Goal: Information Seeking & Learning: Find specific fact

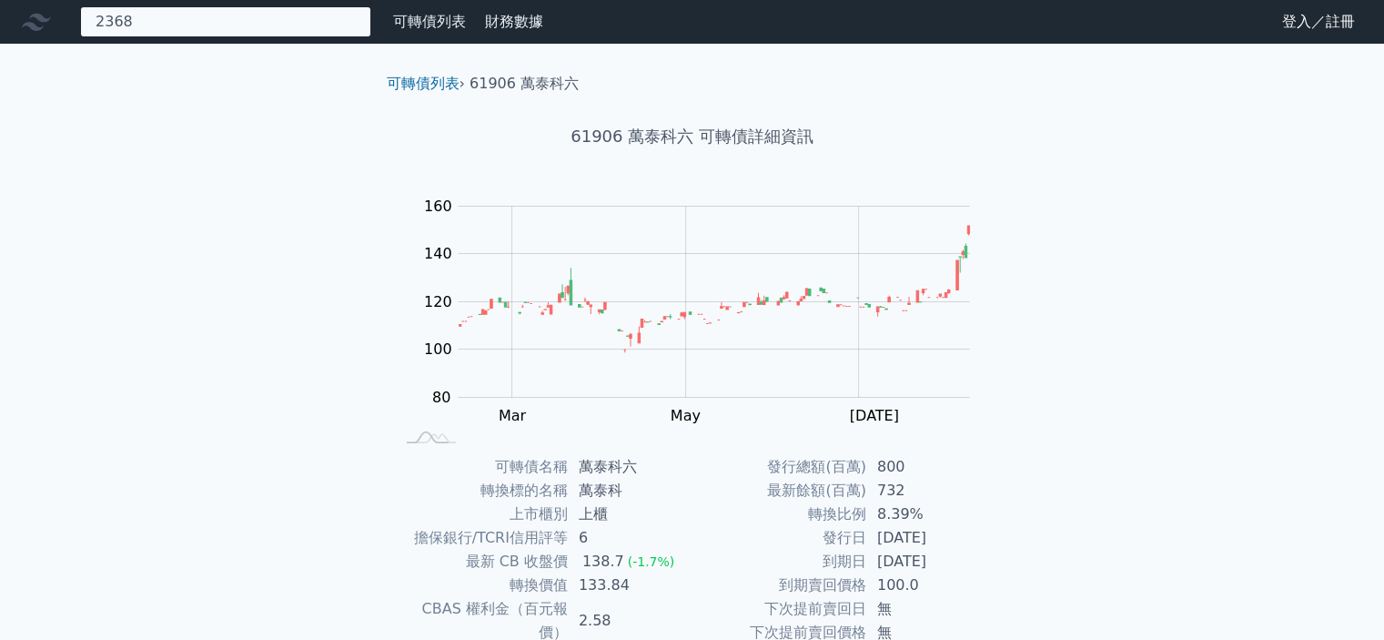
click at [198, 21] on div "2368 23682 金像電二 174.0 +3.00%" at bounding box center [225, 21] width 291 height 31
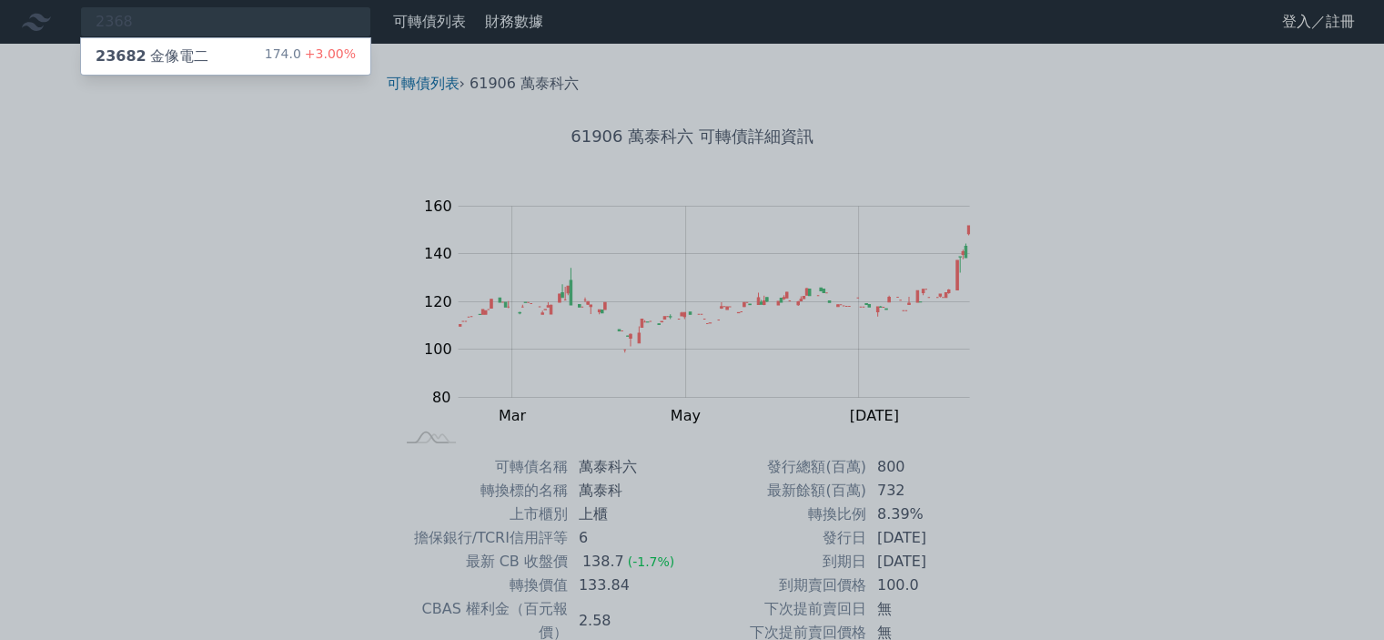
drag, startPoint x: 179, startPoint y: 11, endPoint x: 0, endPoint y: 0, distance: 179.5
click div at bounding box center [692, 320] width 1384 height 640
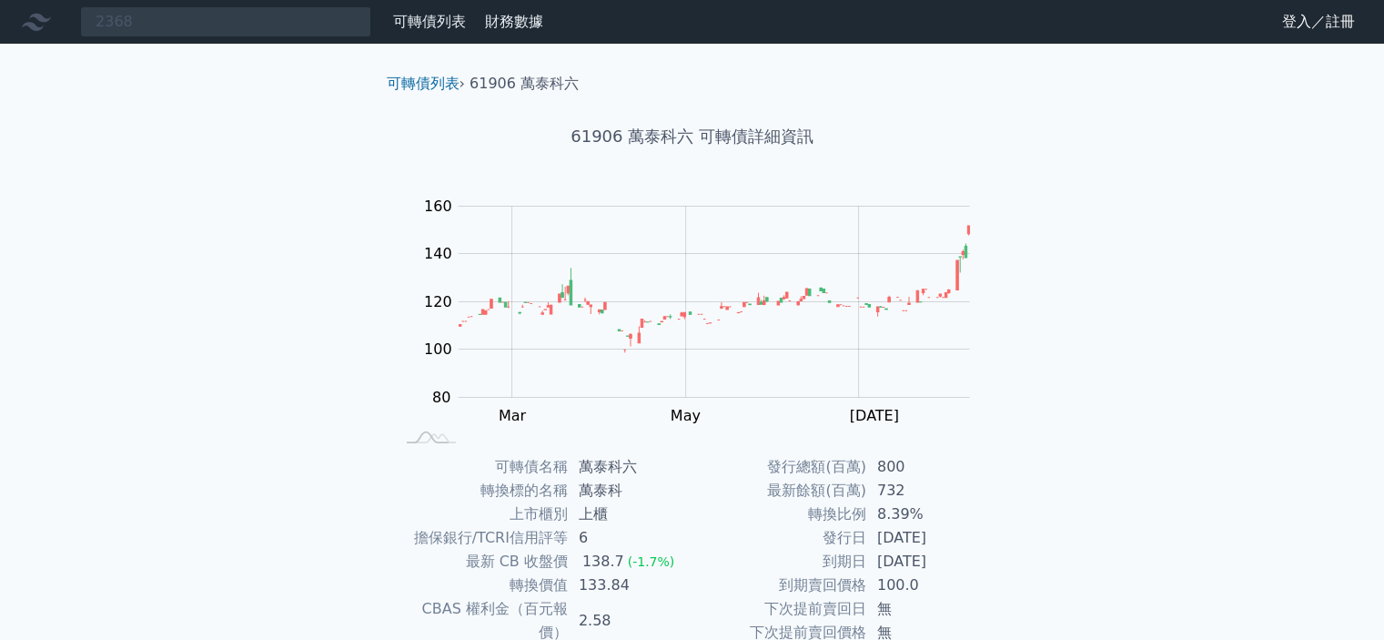
click at [204, 0] on nav "2368 23682 金像電二 174.0 +3.00% 可轉債列表 財務數據 可轉債列表 財務數據 登入／註冊 登入／註冊" at bounding box center [692, 22] width 1384 height 44
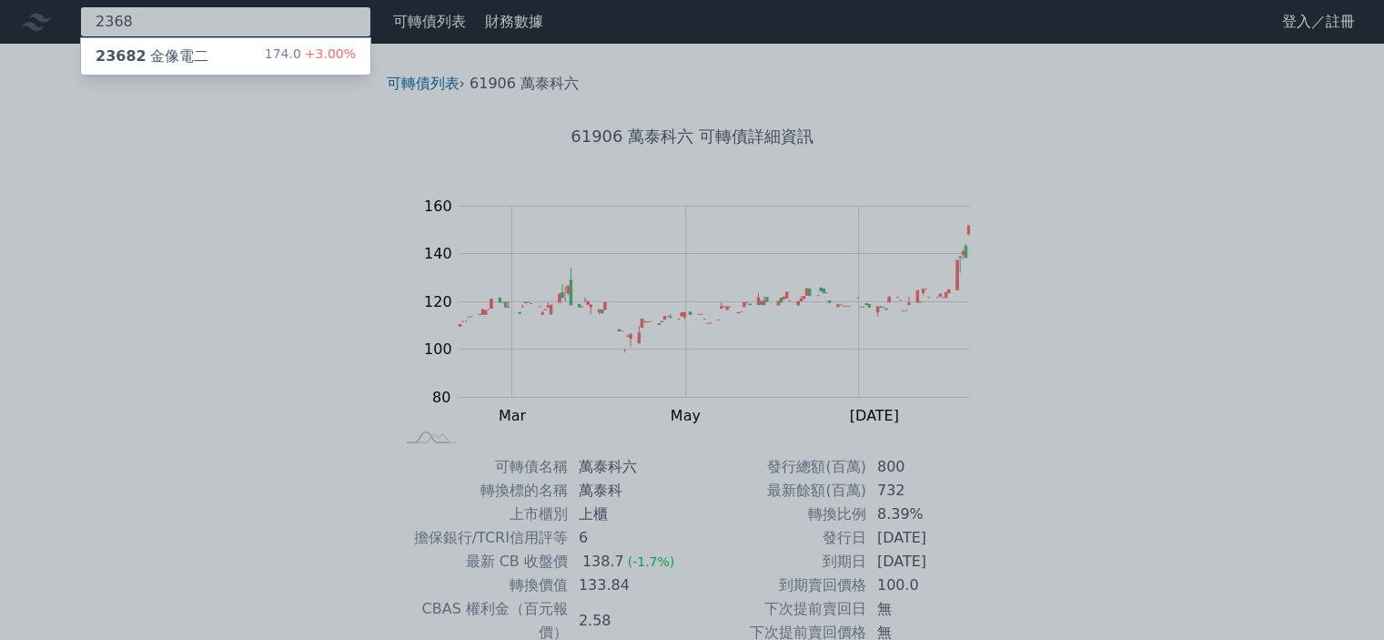
drag, startPoint x: 208, startPoint y: 22, endPoint x: 71, endPoint y: 8, distance: 138.0
click at [80, 8] on div "2368 23682 金像電二 174.0 +3.00%" at bounding box center [225, 21] width 291 height 31
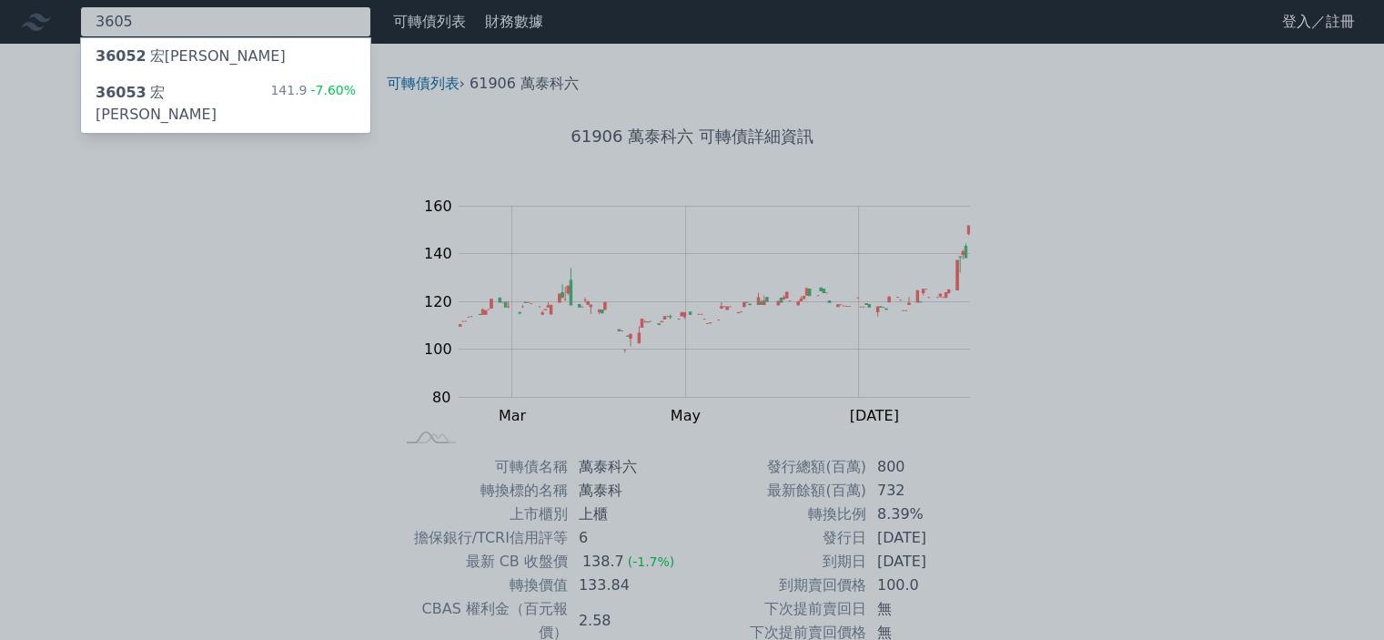
type input "3605"
click at [218, 97] on div "36053 宏致三 141.9 -7.60%" at bounding box center [225, 104] width 289 height 58
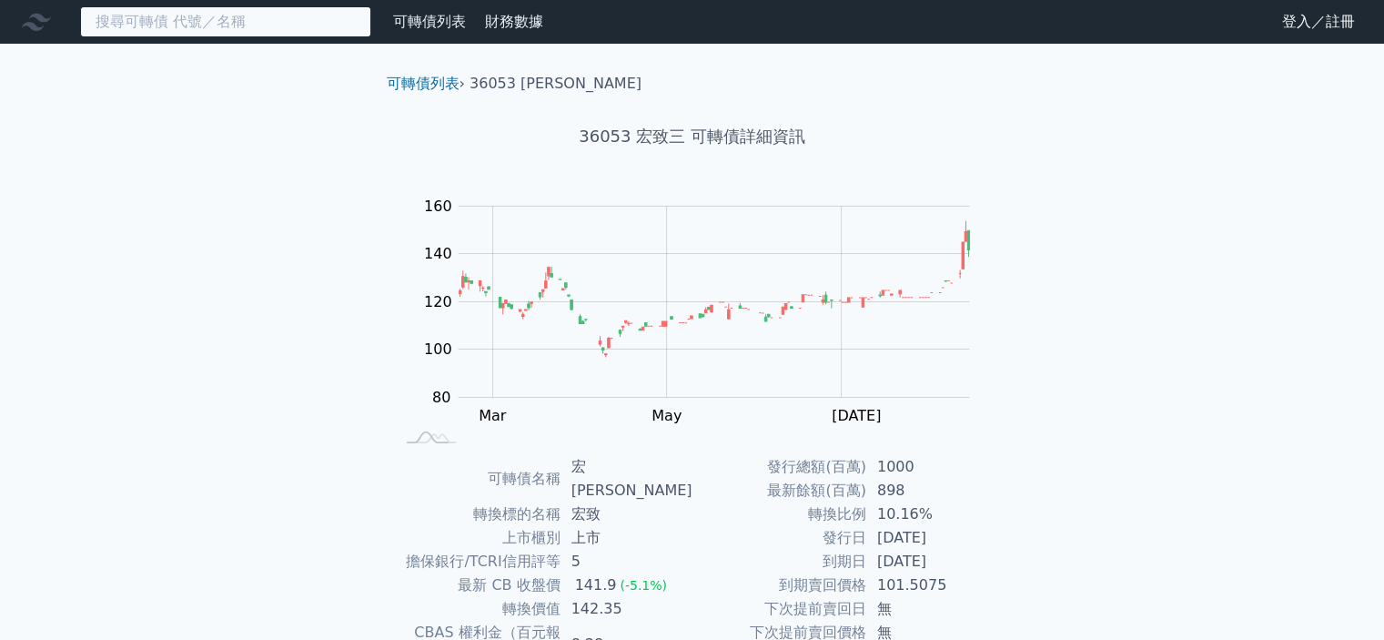
click at [254, 22] on input at bounding box center [225, 21] width 291 height 31
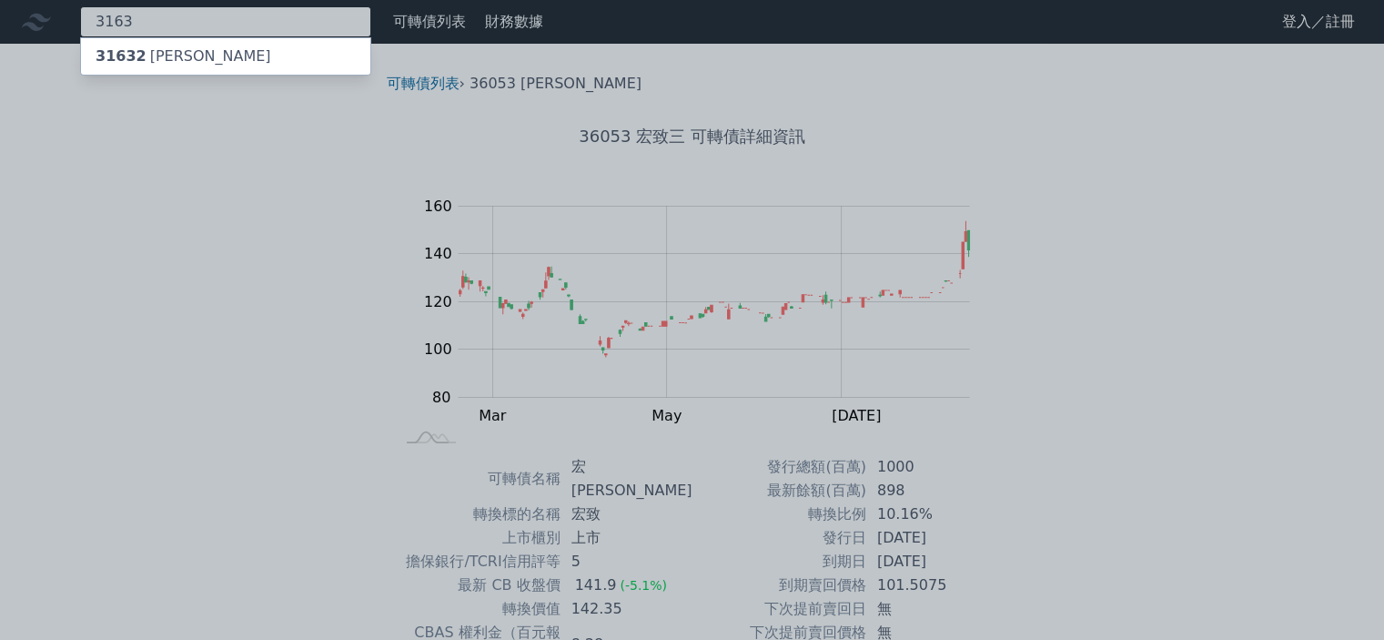
type input "3163"
click at [195, 61] on div "31632 [PERSON_NAME]" at bounding box center [184, 56] width 176 height 22
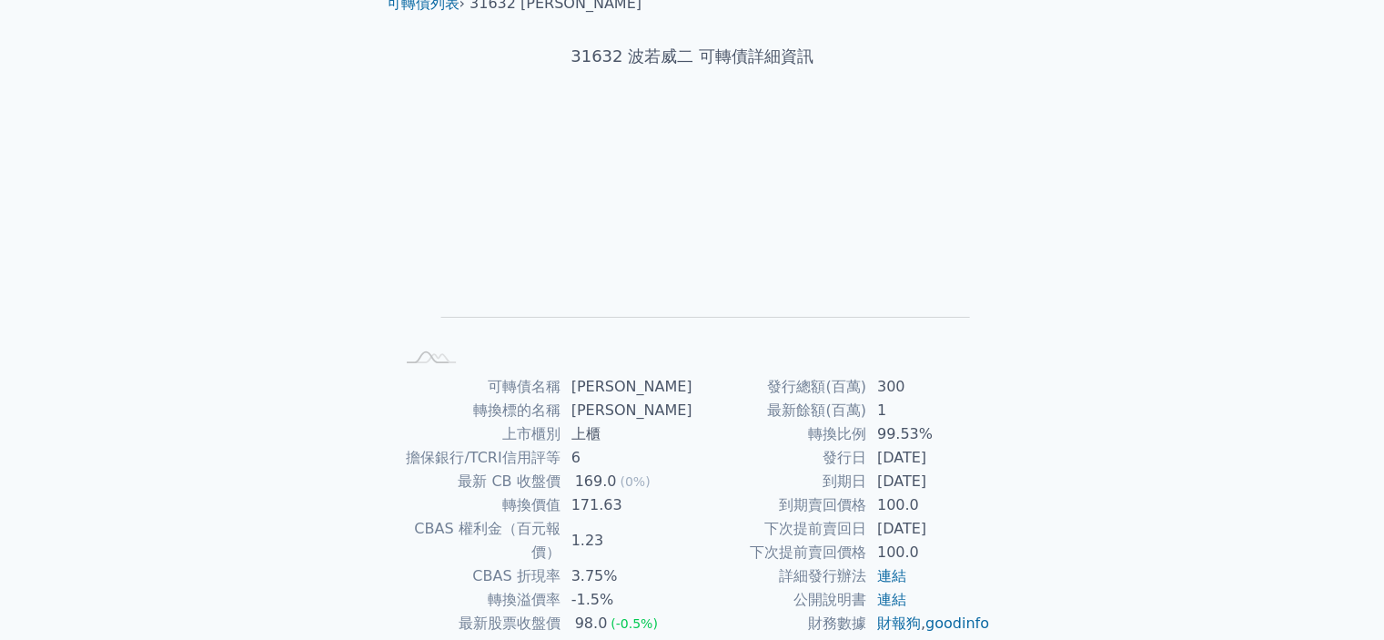
scroll to position [203, 0]
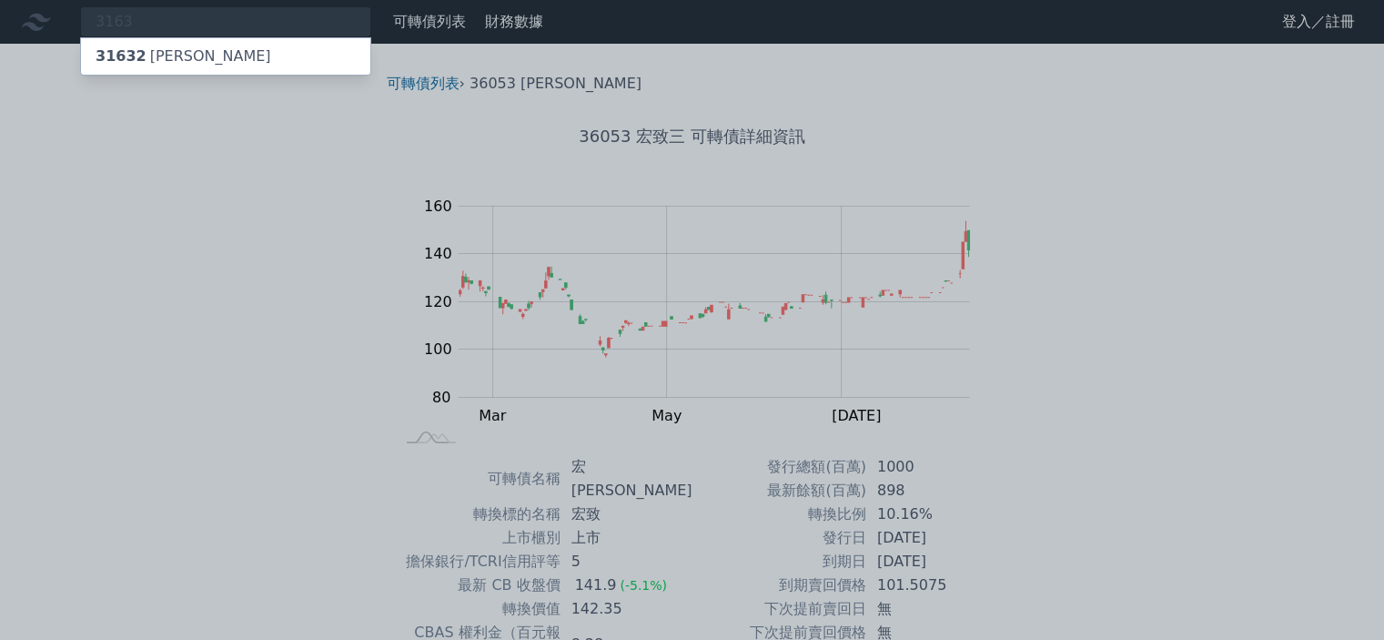
click at [1145, 388] on div at bounding box center [692, 320] width 1384 height 640
